Goal: Information Seeking & Learning: Learn about a topic

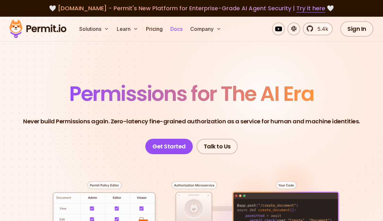
click at [178, 28] on link "Docs" at bounding box center [176, 28] width 17 height 13
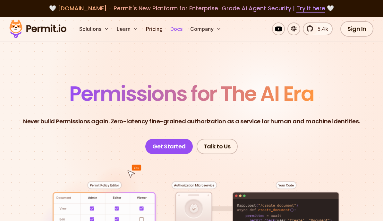
click at [182, 30] on link "Docs" at bounding box center [176, 28] width 17 height 13
click at [153, 26] on link "Pricing" at bounding box center [155, 28] width 22 height 13
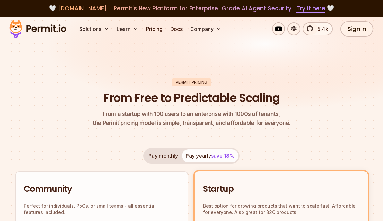
scroll to position [63, 0]
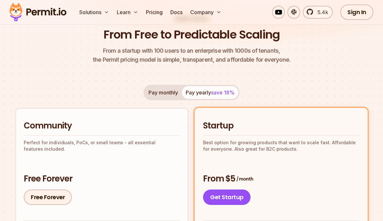
click at [149, 92] on button "Pay monthly" at bounding box center [163, 92] width 37 height 13
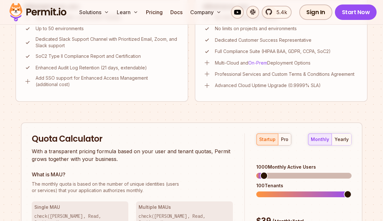
scroll to position [514, 0]
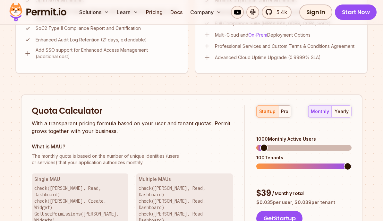
click at [107, 104] on div "Quota Calculator With a transparent pricing formula based on your user and tena…" at bounding box center [192, 165] width 342 height 143
click at [280, 109] on button "pro" at bounding box center [284, 112] width 13 height 12
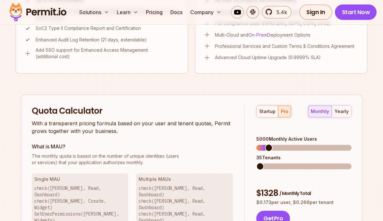
click at [257, 162] on span at bounding box center [261, 166] width 8 height 8
click at [257, 144] on span at bounding box center [261, 148] width 8 height 8
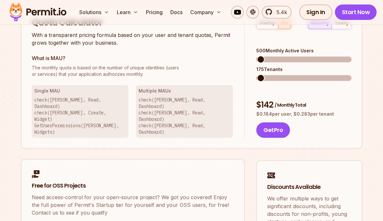
scroll to position [650, 0]
